Goal: Navigation & Orientation: Understand site structure

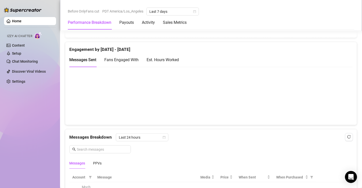
scroll to position [338, 0]
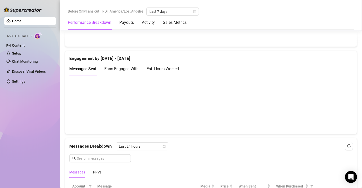
click at [120, 66] on span "Fans Engaged With" at bounding box center [121, 68] width 34 height 5
click at [160, 66] on div "Est. Hours Worked" at bounding box center [163, 69] width 32 height 6
click at [122, 66] on span "Fans Engaged With" at bounding box center [121, 68] width 34 height 5
click at [83, 66] on span "Messages Sent" at bounding box center [82, 68] width 27 height 5
click at [31, 110] on div "Home Izzy AI Chatter Content Setup Chat Monitoring Discover Viral Videos Settin…" at bounding box center [30, 91] width 52 height 183
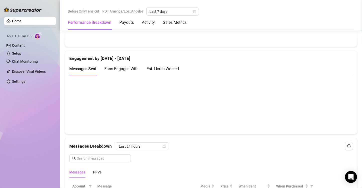
click at [132, 67] on span "Fans Engaged With" at bounding box center [121, 68] width 34 height 5
click at [19, 118] on div "Home Izzy AI Chatter Content Setup Chat Monitoring Discover Viral Videos Settin…" at bounding box center [30, 91] width 52 height 183
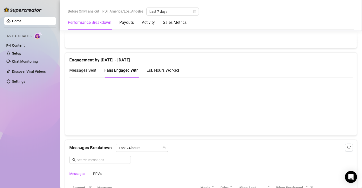
scroll to position [313, 0]
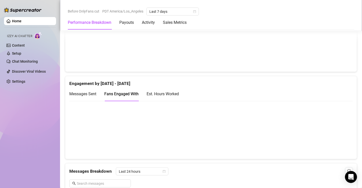
click at [84, 94] on span "Messages Sent" at bounding box center [82, 93] width 27 height 5
click at [64, 129] on div "Engagement by [DATE] - [DATE] Messages Sent Fans Engaged With Est. Hours Worked" at bounding box center [211, 117] width 296 height 83
click at [169, 93] on div "Est. Hours Worked" at bounding box center [163, 94] width 32 height 6
click at [130, 91] on span "Fans Engaged With" at bounding box center [121, 93] width 34 height 5
click at [89, 92] on span "Messages Sent" at bounding box center [82, 93] width 27 height 5
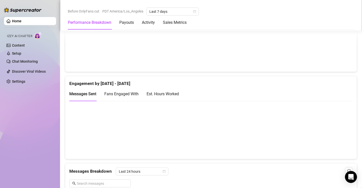
scroll to position [338, 0]
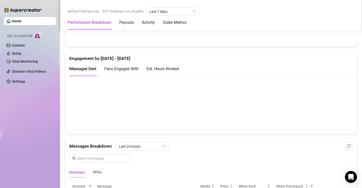
click at [128, 66] on div "Fans Engaged With" at bounding box center [121, 69] width 34 height 6
click at [86, 68] on span "Messages Sent" at bounding box center [82, 68] width 27 height 5
click at [44, 101] on div "Home Izzy AI Chatter Content Setup Chat Monitoring Discover Viral Videos Settin…" at bounding box center [30, 91] width 52 height 183
click at [38, 126] on div "Home Izzy AI Chatter Content Setup Chat Monitoring Discover Viral Videos Settin…" at bounding box center [30, 91] width 52 height 183
